Goal: Task Accomplishment & Management: Complete application form

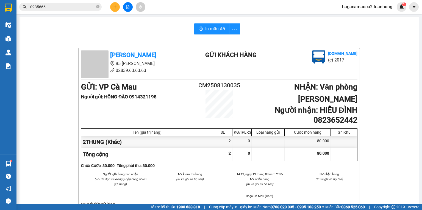
drag, startPoint x: 0, startPoint y: 0, endPoint x: 145, endPoint y: 31, distance: 148.1
click at [145, 31] on div "In mẫu A5" at bounding box center [219, 28] width 387 height 11
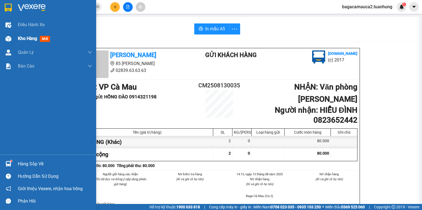
click at [34, 38] on span "Kho hàng" at bounding box center [27, 38] width 19 height 5
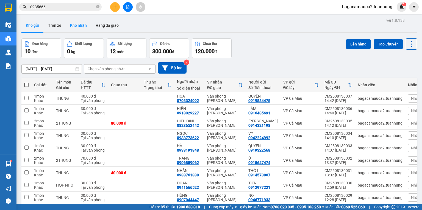
click at [81, 26] on button "Kho nhận" at bounding box center [79, 25] width 26 height 13
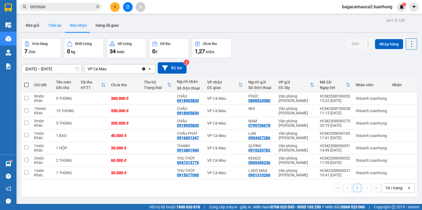
click at [58, 23] on button "Trên xe" at bounding box center [55, 25] width 22 height 13
type input "[DATE] – [DATE]"
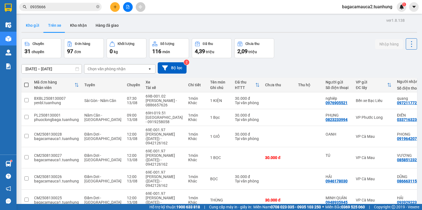
click at [39, 26] on button "Kho gửi" at bounding box center [32, 25] width 22 height 13
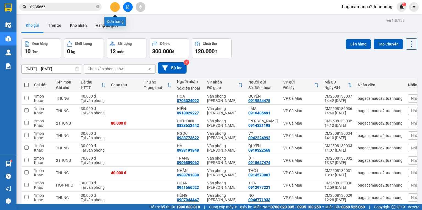
click at [113, 8] on icon "plus" at bounding box center [115, 7] width 4 height 4
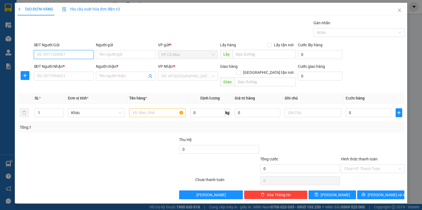
click at [60, 55] on input "SĐT Người Gửi" at bounding box center [64, 54] width 60 height 9
click at [60, 65] on div "0949550517 - THẢO" at bounding box center [63, 65] width 53 height 6
type input "0949550517"
type input "THẢO"
type input "0949550517"
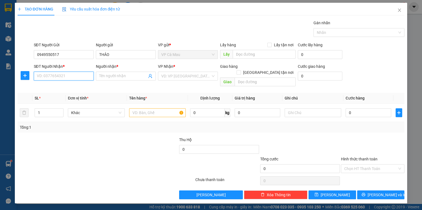
click at [64, 79] on input "SĐT Người Nhận *" at bounding box center [64, 75] width 60 height 9
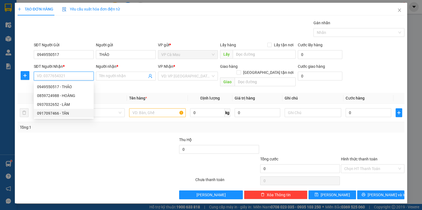
click at [63, 112] on div "0917097466 - TÂN" at bounding box center [63, 113] width 53 height 6
type input "0917097466"
type input "TÂN"
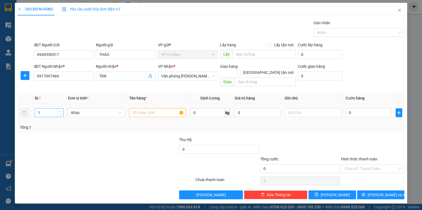
type input "2"
click at [60, 110] on icon "up" at bounding box center [61, 111] width 2 height 2
click at [142, 109] on input "text" at bounding box center [157, 112] width 57 height 9
type input "2THUNG"
click at [346, 108] on input "0" at bounding box center [369, 112] width 46 height 9
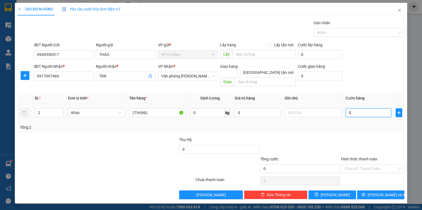
click at [347, 108] on input "0" at bounding box center [369, 112] width 46 height 9
type input "+10"
type input "10"
type input "+150"
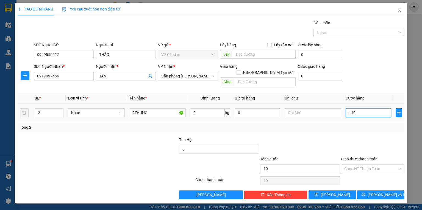
type input "150"
type input "150.000"
click at [386, 164] on input "Hình thức thanh toán" at bounding box center [371, 168] width 53 height 8
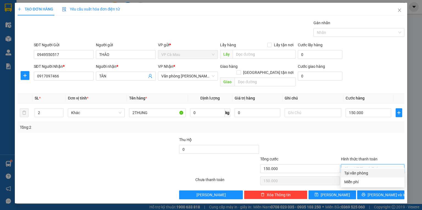
click at [366, 174] on div "Tại văn phòng" at bounding box center [373, 173] width 57 height 6
type input "0"
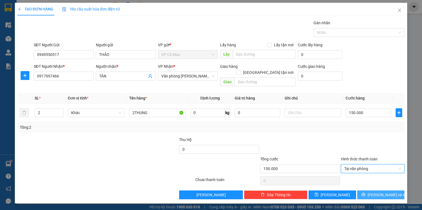
click at [365, 192] on icon "printer" at bounding box center [364, 194] width 4 height 4
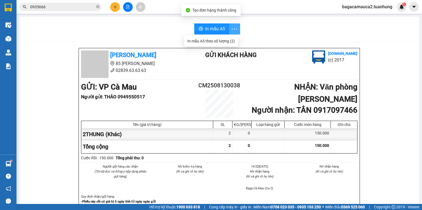
click at [230, 27] on span "more" at bounding box center [235, 29] width 10 height 7
click at [225, 38] on div "In mẫu A5 theo số lượng (2)" at bounding box center [212, 41] width 48 height 6
click at [220, 31] on span "In mẫu A5" at bounding box center [215, 28] width 20 height 7
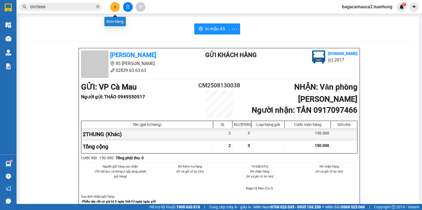
click at [119, 9] on button at bounding box center [115, 7] width 10 height 10
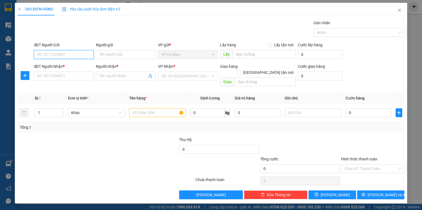
click at [77, 54] on input "SĐT Người Gửi" at bounding box center [64, 54] width 60 height 9
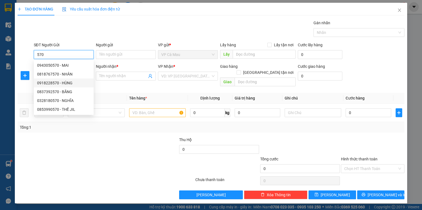
click at [74, 81] on div "0918228570 - HÙNG" at bounding box center [63, 83] width 53 height 6
type input "0918228570"
type input "HÙNG"
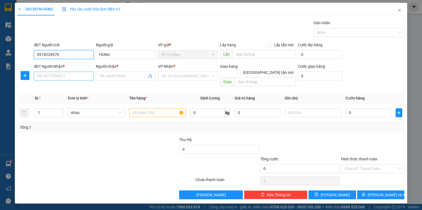
type input "0918228570"
click at [72, 78] on input "SĐT Người Nhận *" at bounding box center [64, 75] width 60 height 9
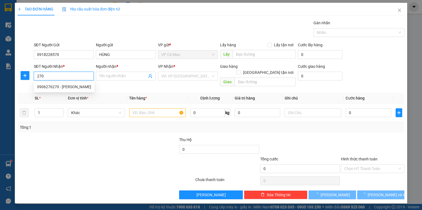
click at [72, 88] on div "0906276270 - [PERSON_NAME]" at bounding box center [64, 87] width 54 height 6
type input "0906276270"
type input "HOÀNG"
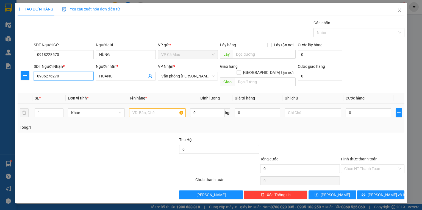
type input "0906276270"
click at [133, 108] on input "text" at bounding box center [157, 112] width 57 height 9
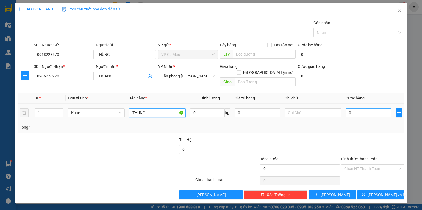
type input "THUNG"
click at [347, 108] on input "0" at bounding box center [369, 112] width 46 height 9
type input "+3"
type input "3"
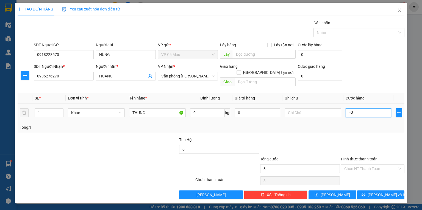
type input "+30"
type input "30"
type input "30.000"
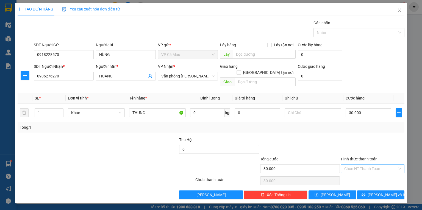
click at [359, 164] on input "Hình thức thanh toán" at bounding box center [371, 168] width 53 height 8
click at [360, 174] on div "Tại văn phòng" at bounding box center [373, 173] width 57 height 6
type input "0"
click at [365, 192] on icon "printer" at bounding box center [364, 194] width 4 height 4
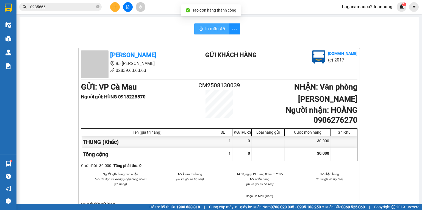
click at [216, 30] on span "In mẫu A5" at bounding box center [215, 28] width 20 height 7
click at [98, 7] on icon "close-circle" at bounding box center [97, 6] width 3 height 3
click at [86, 7] on input "text" at bounding box center [62, 7] width 65 height 6
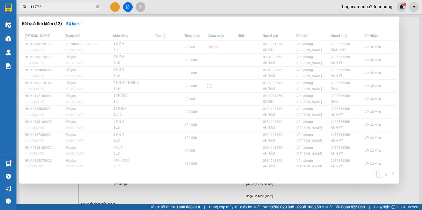
type input "117721"
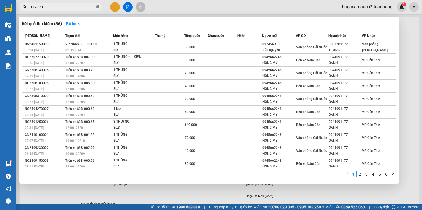
click at [97, 7] on icon "close-circle" at bounding box center [97, 6] width 3 height 3
